Goal: Task Accomplishment & Management: Manage account settings

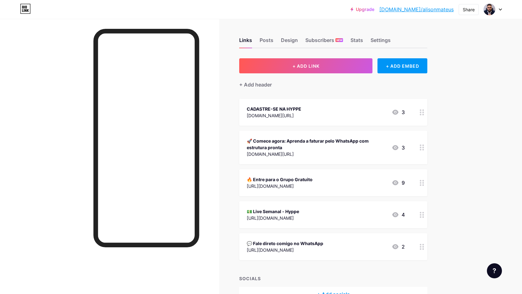
click at [404, 111] on div "3" at bounding box center [397, 112] width 13 height 8
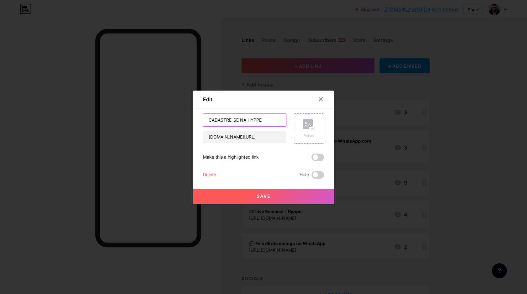
click at [244, 121] on input "CADASTRE-SE NA HYPPE" at bounding box center [244, 120] width 83 height 13
type input "C"
type input "Mentoria FÓRMULA DIRETA"
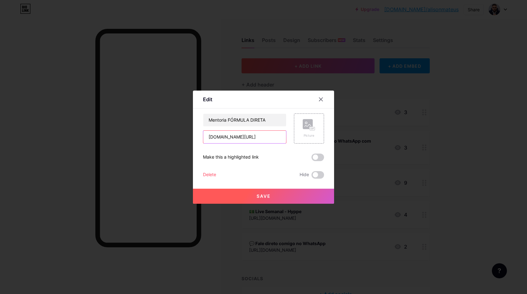
click at [258, 140] on input "[DOMAIN_NAME][URL]" at bounding box center [244, 137] width 83 height 13
click at [260, 137] on input "[DOMAIN_NAME][URL]" at bounding box center [244, 137] width 83 height 13
paste input "[URL][DOMAIN_NAME]"
type input "[URL][DOMAIN_NAME]"
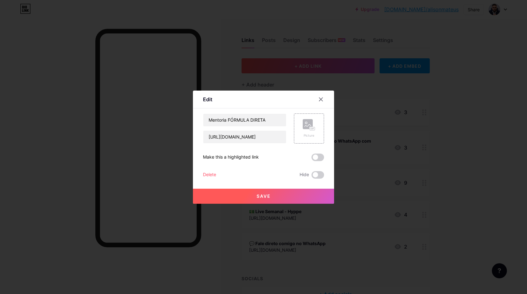
click at [295, 195] on button "Save" at bounding box center [263, 196] width 141 height 15
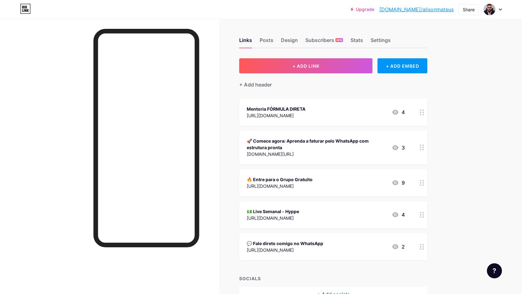
click at [398, 111] on icon at bounding box center [395, 112] width 8 height 8
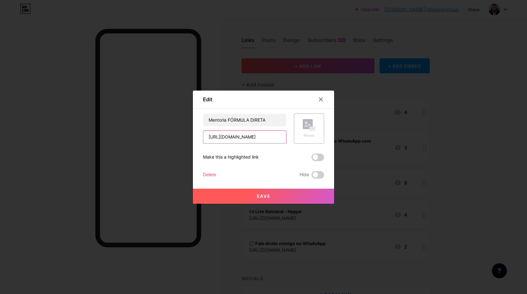
click at [252, 138] on input "[URL][DOMAIN_NAME]" at bounding box center [244, 137] width 83 height 13
click at [210, 174] on div "Delete" at bounding box center [209, 175] width 13 height 8
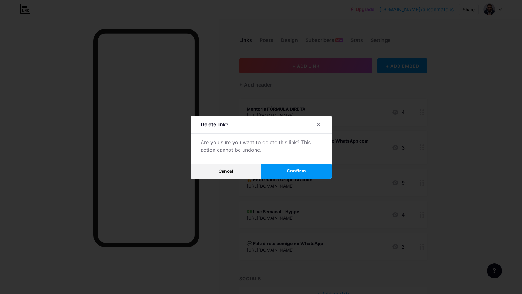
click at [307, 170] on button "Confirm" at bounding box center [296, 171] width 71 height 15
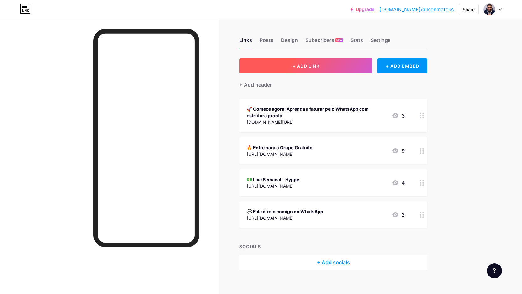
click at [341, 68] on button "+ ADD LINK" at bounding box center [305, 65] width 133 height 15
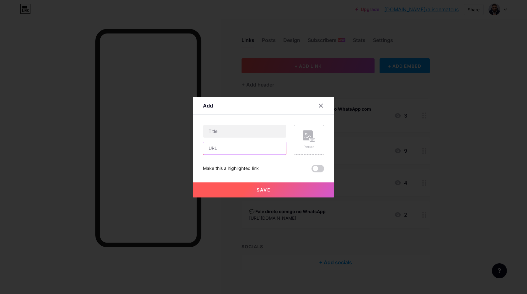
click at [235, 150] on input "text" at bounding box center [244, 148] width 83 height 13
paste input "[URL][DOMAIN_NAME]"
type input "[URL][DOMAIN_NAME]"
click at [234, 136] on input "text" at bounding box center [244, 131] width 83 height 13
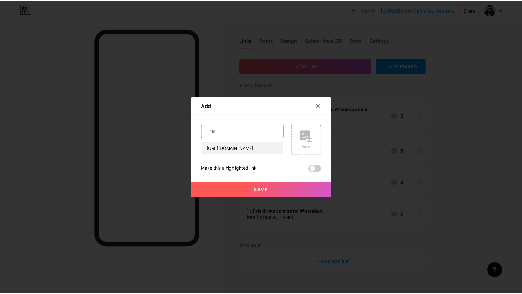
scroll to position [0, 0]
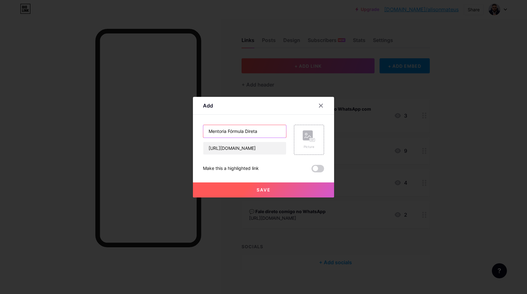
click at [231, 132] on input "Mentoria Fórmula Direta" at bounding box center [244, 131] width 83 height 13
type input "Mentoria FÓRMULA DIRETA"
click at [264, 184] on button "Save" at bounding box center [263, 189] width 141 height 15
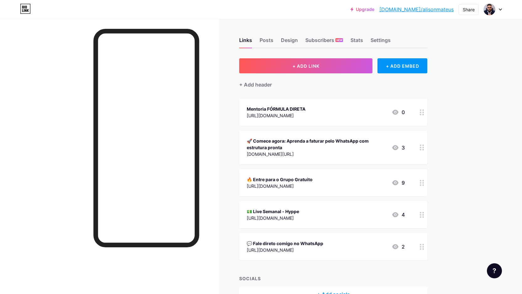
click at [323, 245] on div "💬 Fale direto comigo no WhatsApp" at bounding box center [285, 243] width 76 height 7
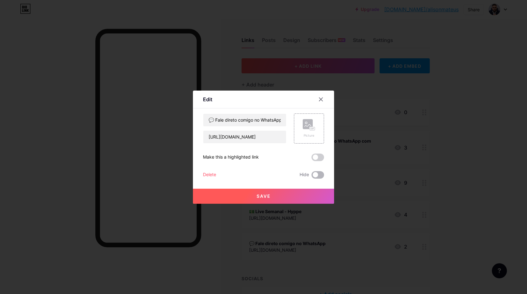
click at [313, 177] on span at bounding box center [317, 175] width 13 height 8
click at [311, 176] on input "checkbox" at bounding box center [311, 176] width 0 height 0
click at [308, 189] on button "Save" at bounding box center [263, 196] width 141 height 15
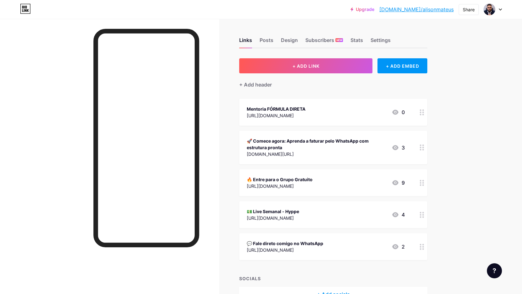
click at [304, 118] on div "[URL][DOMAIN_NAME]" at bounding box center [276, 115] width 59 height 7
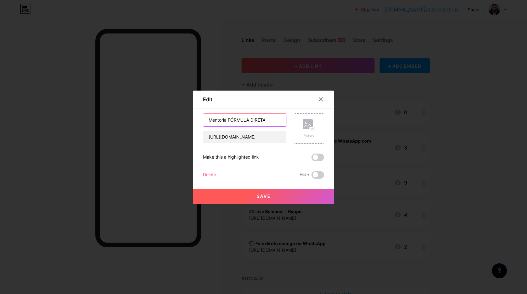
click at [206, 119] on input "Mentoria FÓRMULA DIRETA" at bounding box center [244, 120] width 83 height 13
type input "🚀 Mentoria FÓRMULA DIRETA"
click at [274, 190] on button "Save" at bounding box center [263, 196] width 141 height 15
